Goal: Task Accomplishment & Management: Complete application form

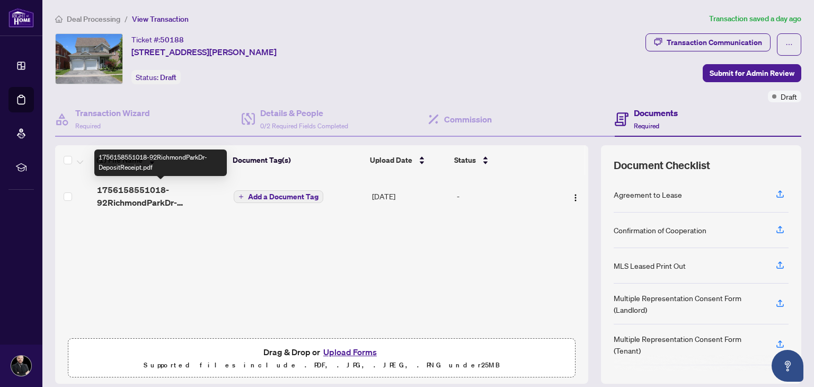
click at [143, 201] on span "1756158551018-92RichmondParkDr-DepositReceipt.pdf" at bounding box center [161, 195] width 129 height 25
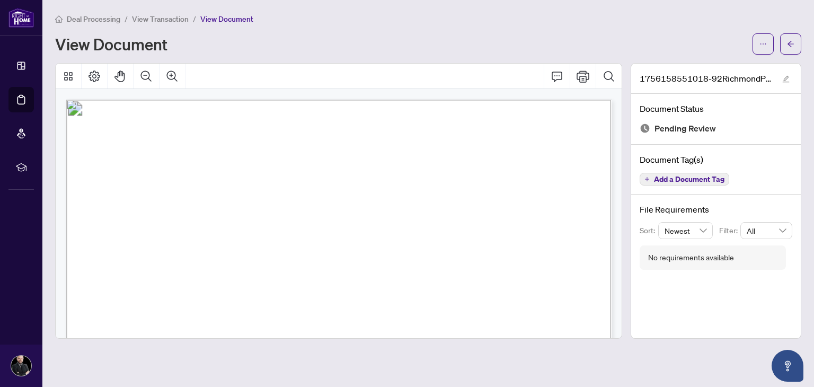
click at [146, 20] on span "View Transaction" at bounding box center [160, 19] width 57 height 10
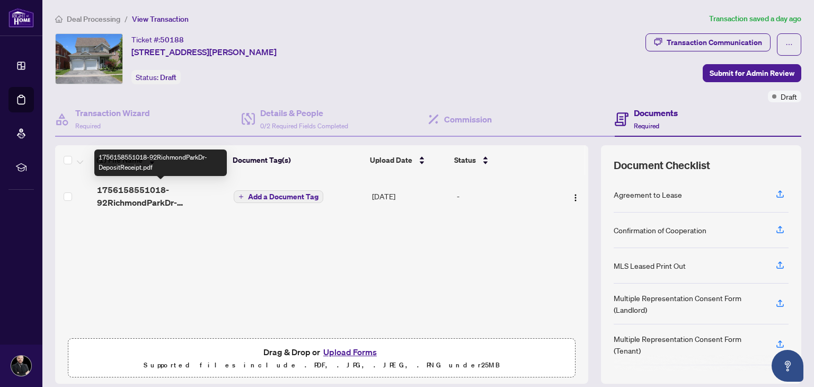
click at [145, 201] on span "1756158551018-92RichmondParkDr-DepositReceipt.pdf" at bounding box center [161, 195] width 129 height 25
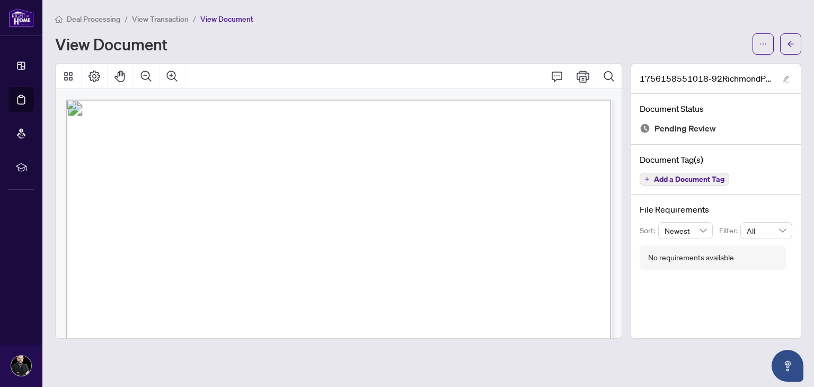
click at [763, 48] on span "button" at bounding box center [762, 44] width 7 height 17
click at [695, 69] on span "Download" at bounding box center [725, 67] width 81 height 12
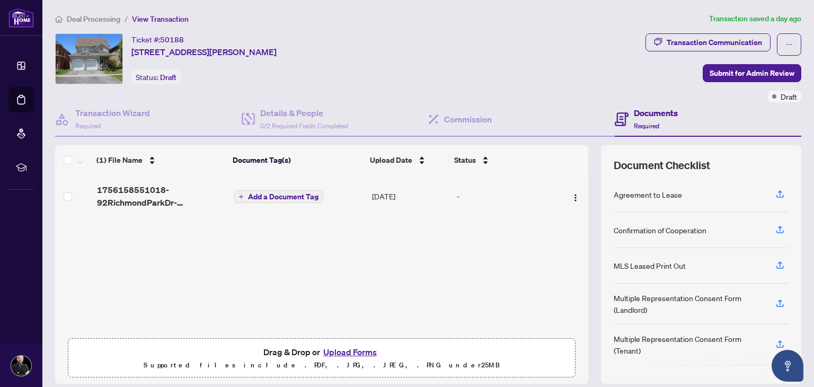
click at [116, 19] on span "Deal Processing" at bounding box center [94, 19] width 54 height 10
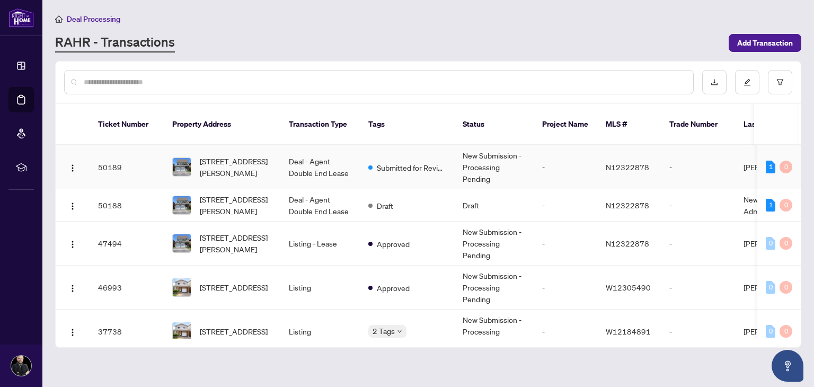
click at [210, 155] on span "[STREET_ADDRESS][PERSON_NAME]" at bounding box center [236, 166] width 72 height 23
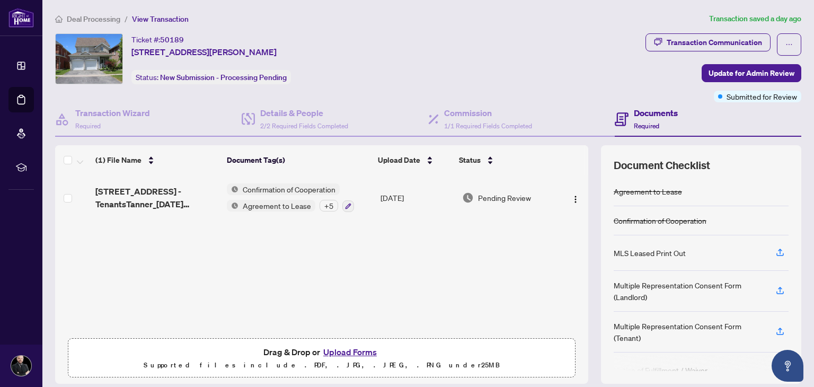
click at [331, 351] on button "Upload Forms" at bounding box center [350, 352] width 60 height 14
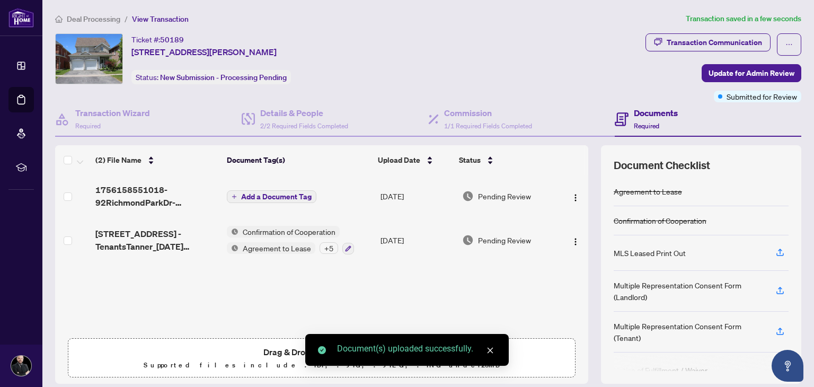
click at [271, 195] on span "Add a Document Tag" at bounding box center [276, 196] width 70 height 7
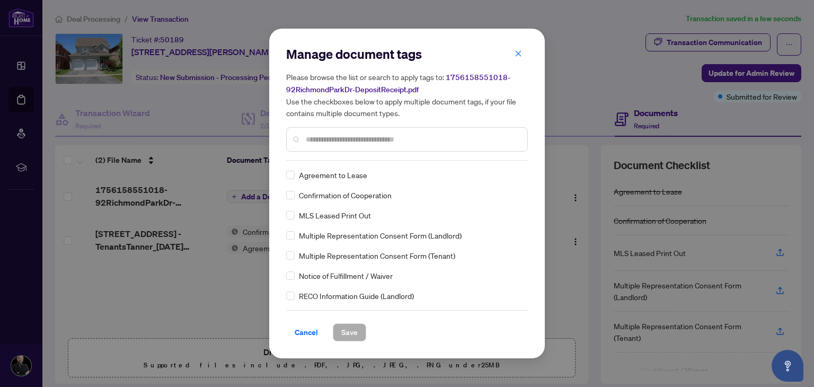
click at [350, 129] on div at bounding box center [407, 139] width 242 height 24
drag, startPoint x: 352, startPoint y: 142, endPoint x: 358, endPoint y: 140, distance: 5.9
click at [352, 141] on input "text" at bounding box center [412, 140] width 213 height 12
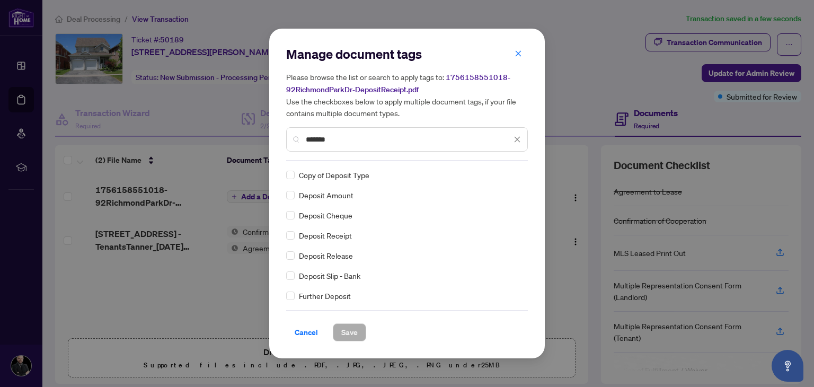
type input "*******"
click at [303, 241] on div "Deposit Receipt" at bounding box center [403, 235] width 235 height 12
click at [352, 339] on span "Save" at bounding box center [349, 332] width 16 height 17
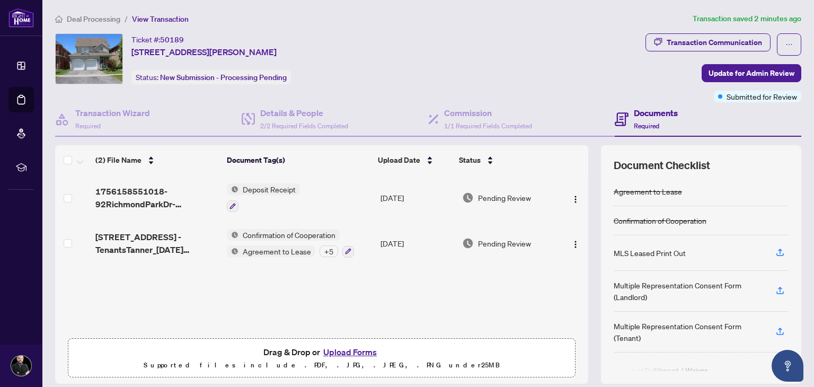
click at [639, 65] on div "Ticket #: 50189 [STREET_ADDRESS][PERSON_NAME] Status: New Submission - Processi…" at bounding box center [348, 58] width 586 height 51
click at [347, 345] on button "Upload Forms" at bounding box center [350, 352] width 60 height 14
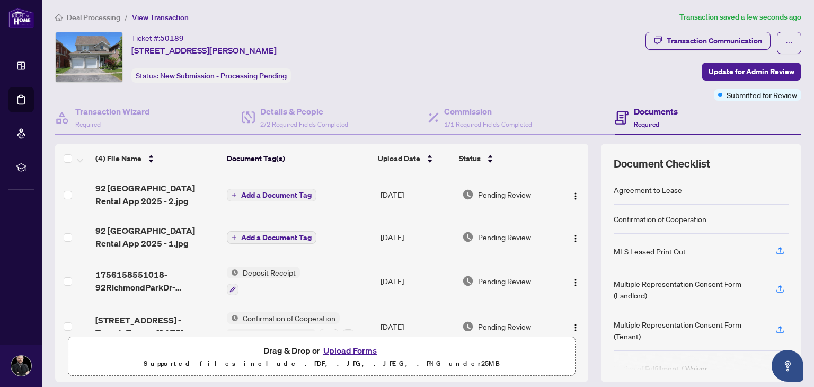
click at [282, 234] on span "Add a Document Tag" at bounding box center [276, 237] width 70 height 7
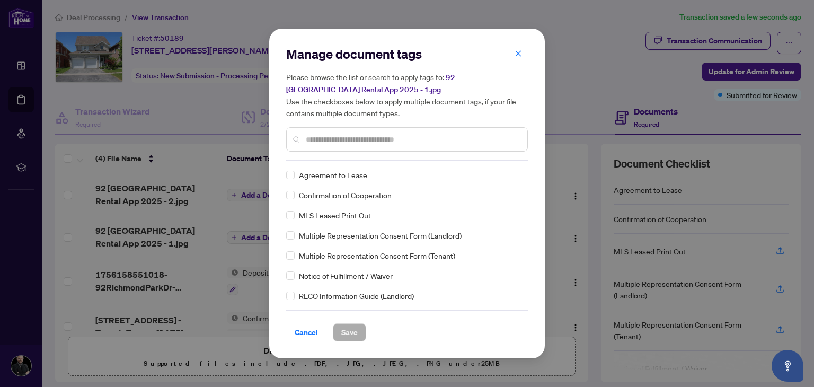
click at [324, 139] on input "text" at bounding box center [412, 140] width 213 height 12
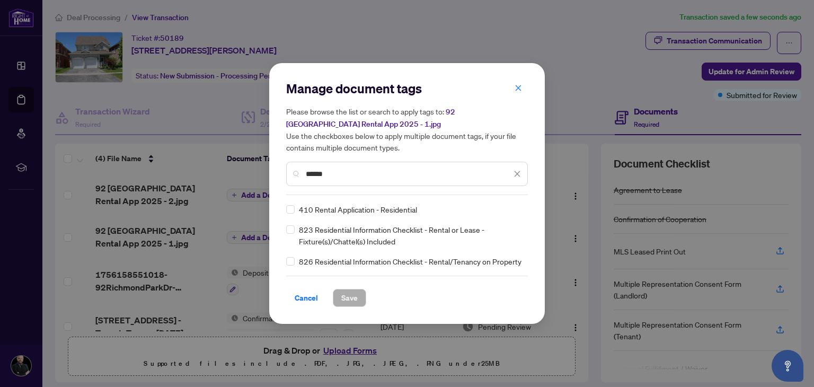
type input "******"
click at [347, 306] on span "Save" at bounding box center [349, 297] width 16 height 17
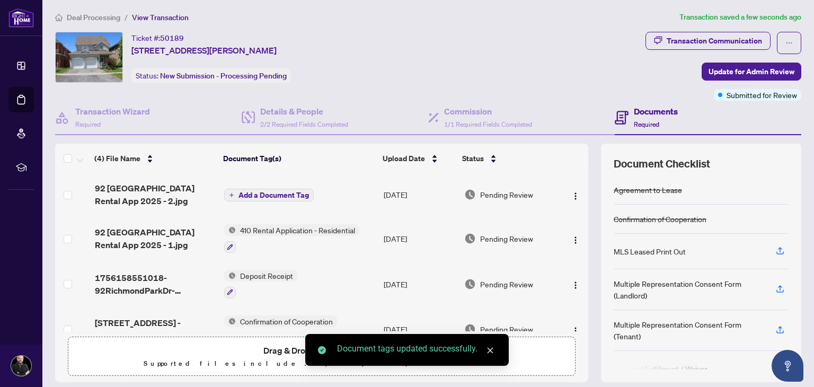
click at [262, 198] on button "Add a Document Tag" at bounding box center [269, 195] width 90 height 13
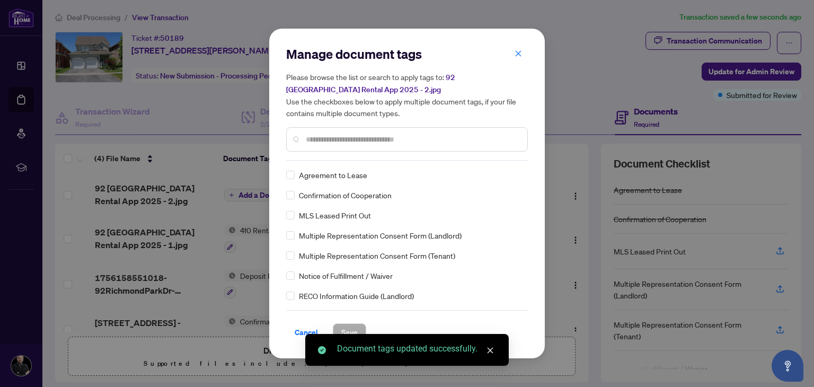
click at [322, 143] on input "text" at bounding box center [412, 140] width 213 height 12
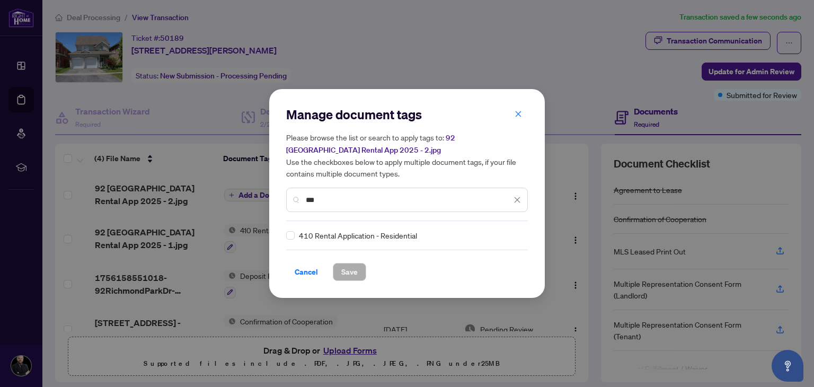
type input "***"
click at [351, 273] on span "Save" at bounding box center [349, 271] width 16 height 17
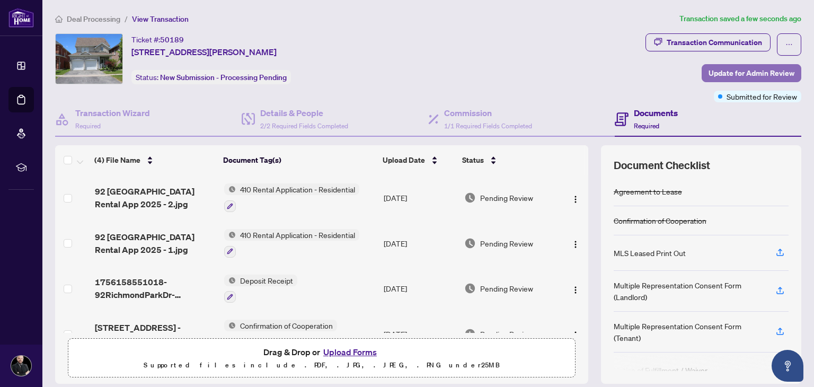
click at [761, 71] on span "Update for Admin Review" at bounding box center [752, 73] width 86 height 17
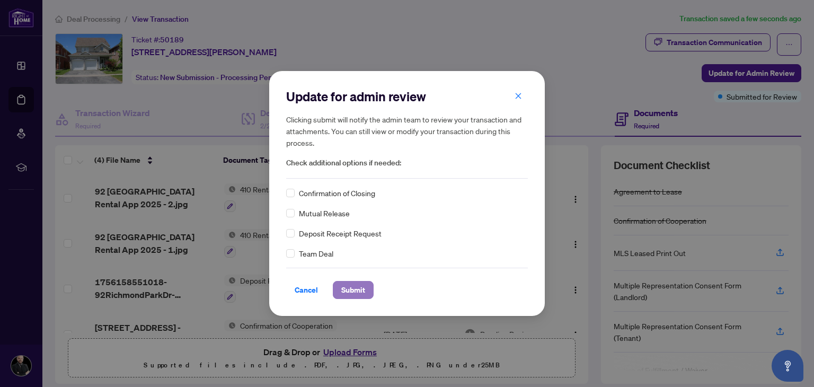
click at [348, 287] on span "Submit" at bounding box center [353, 289] width 24 height 17
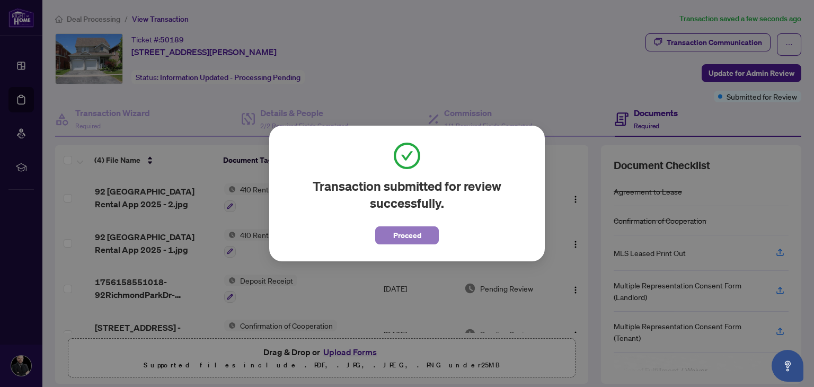
click at [401, 229] on span "Proceed" at bounding box center [407, 235] width 28 height 17
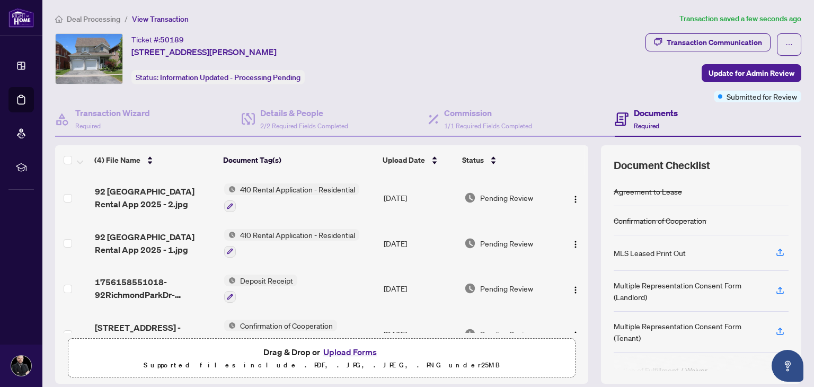
click at [515, 32] on div "Deal Processing / View Transaction Transaction saved a few seconds ago Ticket #…" at bounding box center [428, 230] width 755 height 435
click at [503, 49] on div "Ticket #: 50189 [STREET_ADDRESS][PERSON_NAME] Status: Information Updated - Pro…" at bounding box center [348, 58] width 586 height 51
click at [506, 46] on div "Ticket #: 50189 [STREET_ADDRESS][PERSON_NAME] Status: Information Updated - Pro…" at bounding box center [348, 58] width 586 height 51
click at [457, 66] on div "Ticket #: 50189 [STREET_ADDRESS][PERSON_NAME] Status: Information Updated - Pro…" at bounding box center [348, 58] width 586 height 51
click at [429, 64] on div "Ticket #: 50189 [STREET_ADDRESS][PERSON_NAME] Status: Information Updated - Pro…" at bounding box center [348, 58] width 586 height 51
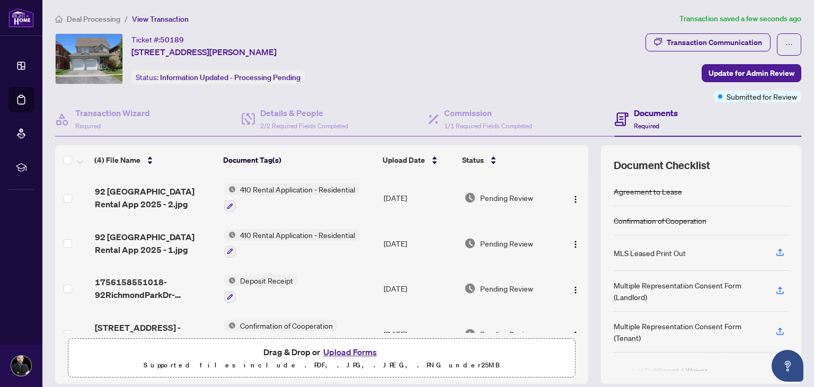
click at [584, 74] on div "Ticket #: 50189 [STREET_ADDRESS][PERSON_NAME] Status: Information Updated - Pro…" at bounding box center [348, 58] width 586 height 51
click at [448, 60] on div "Ticket #: 50189 [STREET_ADDRESS][PERSON_NAME] Status: Information Updated - Pro…" at bounding box center [348, 58] width 586 height 51
click at [418, 67] on div "Ticket #: 50189 [STREET_ADDRESS][PERSON_NAME] Status: Information Updated - Pro…" at bounding box center [348, 58] width 586 height 51
click at [466, 78] on div "Ticket #: 50189 [STREET_ADDRESS][PERSON_NAME] Status: Information Updated - Pro…" at bounding box center [348, 58] width 586 height 51
click at [421, 45] on div "Ticket #: 50189 [STREET_ADDRESS][PERSON_NAME] Status: Information Updated - Pro…" at bounding box center [348, 58] width 586 height 51
